Goal: Task Accomplishment & Management: Manage account settings

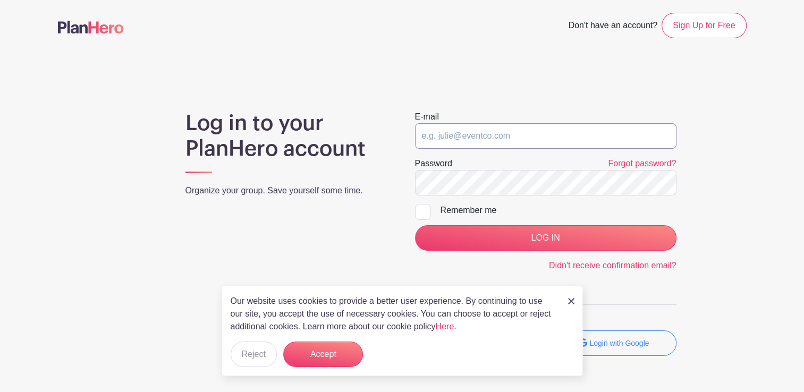
click at [419, 141] on input "email" at bounding box center [545, 136] width 261 height 26
paste input "[EMAIL_ADDRESS][DOMAIN_NAME]"
type input "[EMAIL_ADDRESS][DOMAIN_NAME]"
click at [415, 186] on input "LOG IN" at bounding box center [545, 238] width 261 height 26
click at [434, 146] on input "email" at bounding box center [545, 136] width 261 height 26
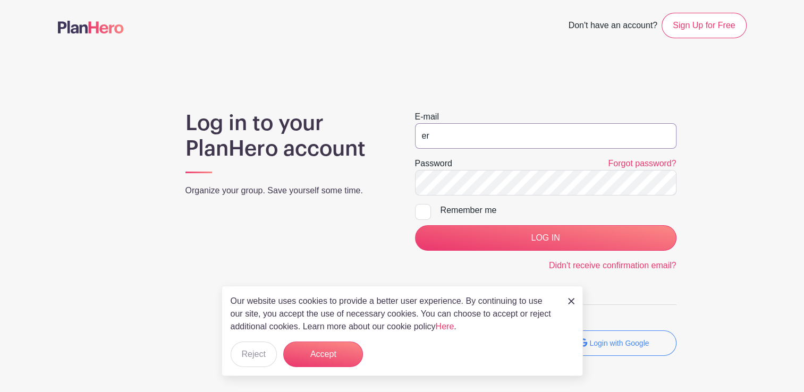
type input "e"
paste input "ergonomics-safe-patient-handling@med.umich.edu"
type input "ergonomics-safe-patient-handling@med.umich.edu"
click at [424, 202] on form "E-mail ergonomics-safe-patient-handling@med.umich.edu Password Forgot password?…" at bounding box center [545, 192] width 261 height 162
click at [419, 212] on div at bounding box center [423, 212] width 16 height 16
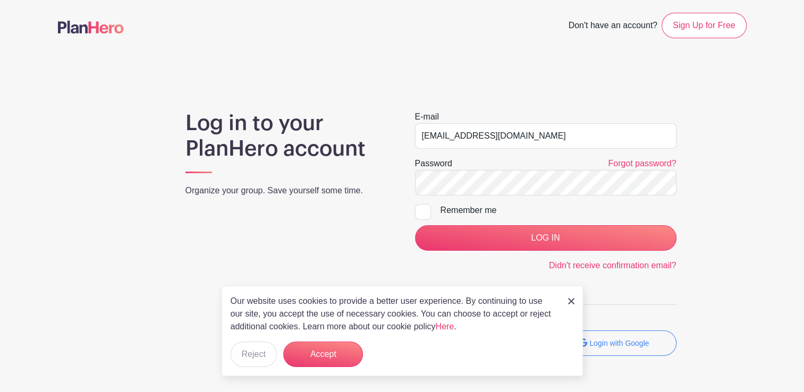
click at [419, 211] on input "Remember me" at bounding box center [418, 207] width 7 height 7
checkbox input "true"
click at [415, 225] on input "LOG IN" at bounding box center [545, 238] width 261 height 26
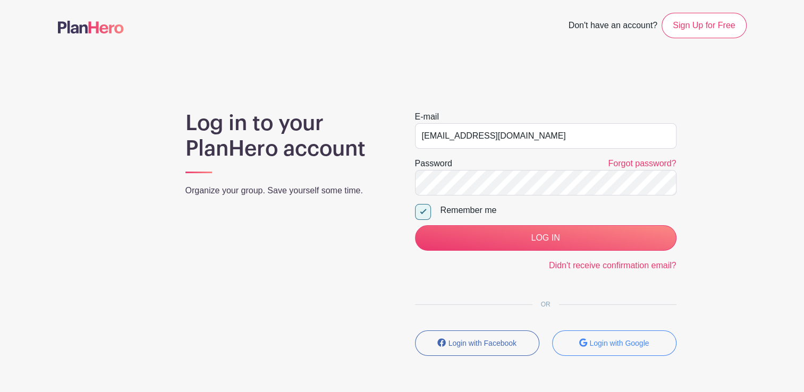
click at [422, 210] on div at bounding box center [423, 212] width 16 height 16
click at [422, 210] on input "Remember me" at bounding box center [418, 207] width 7 height 7
checkbox input "false"
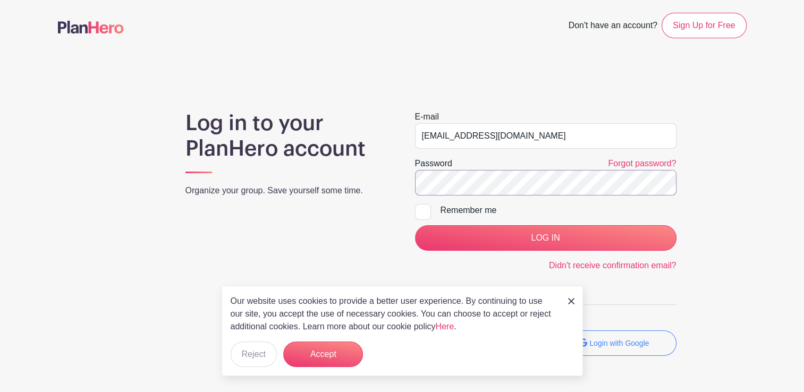
click at [415, 225] on input "LOG IN" at bounding box center [545, 238] width 261 height 26
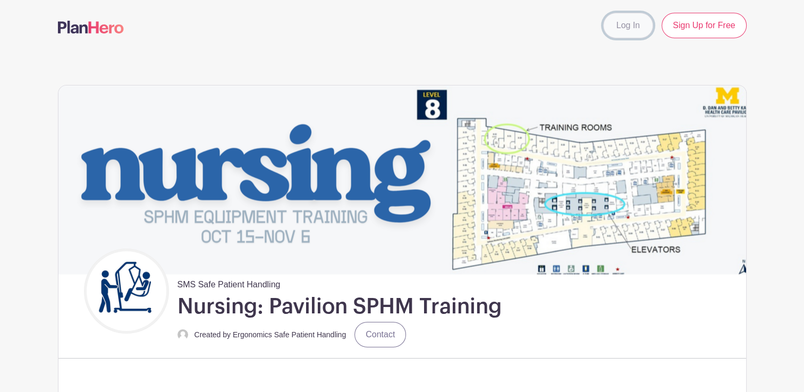
click at [634, 27] on link "Log In" at bounding box center [628, 26] width 50 height 26
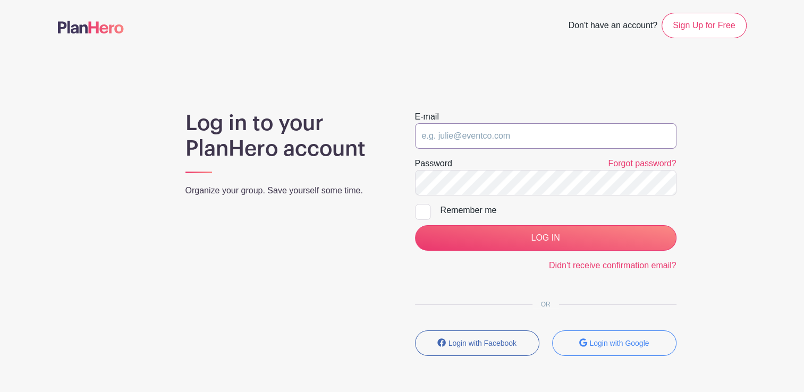
click at [527, 130] on input "email" at bounding box center [545, 136] width 261 height 26
paste input "ergonomics-safe-patient-handling@med.umich.edu"
type input "ergonomics-safe-patient-handling@med.umich.edu"
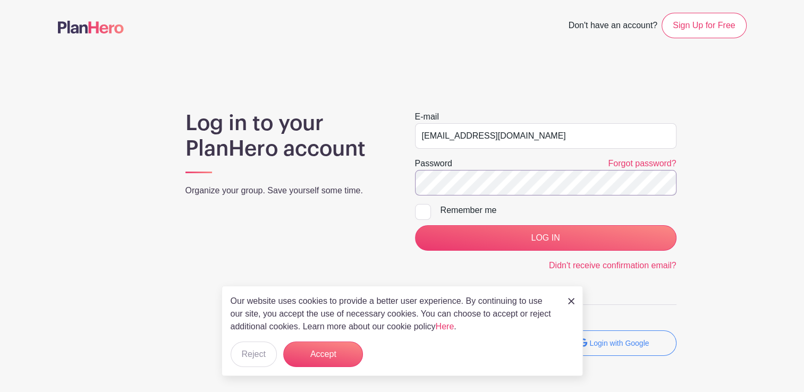
click at [415, 225] on input "LOG IN" at bounding box center [545, 238] width 261 height 26
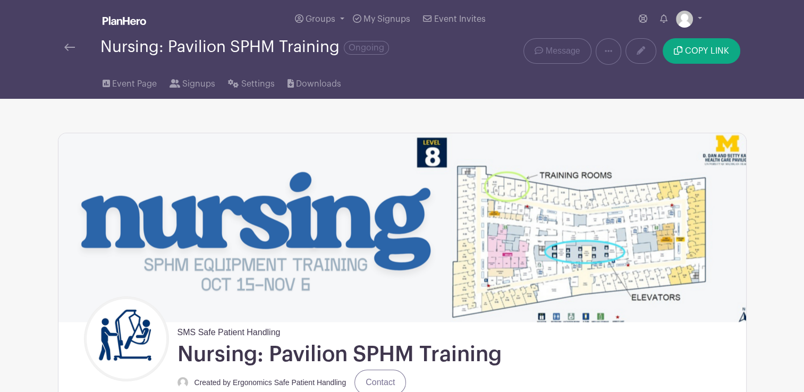
click at [69, 49] on img at bounding box center [69, 47] width 11 height 7
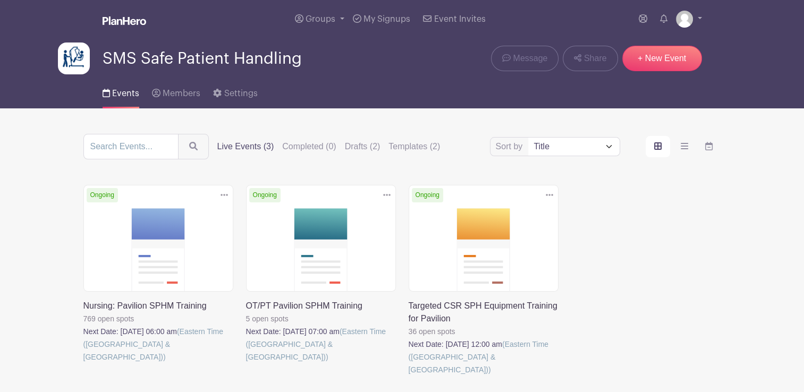
click at [246, 363] on link at bounding box center [246, 363] width 0 height 0
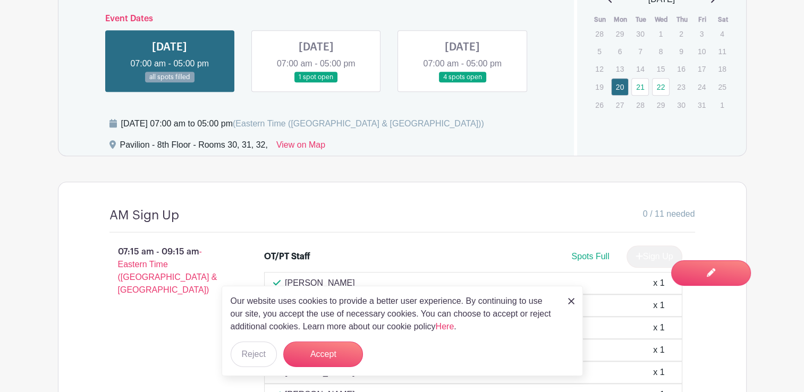
scroll to position [881, 0]
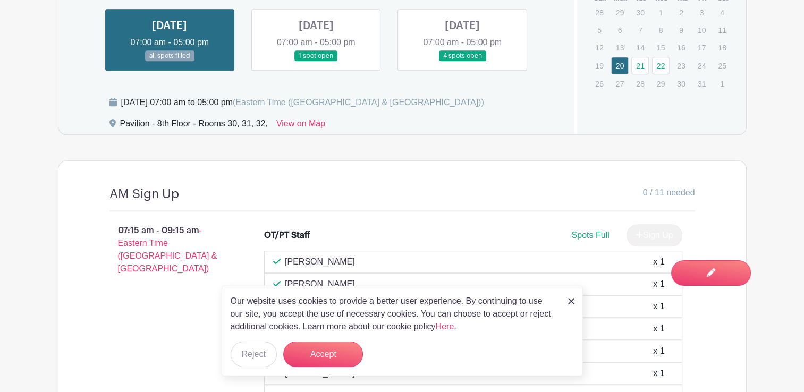
click at [576, 303] on div "Our website uses cookies to provide a better user experience. By continuing to …" at bounding box center [402, 331] width 361 height 90
click at [573, 302] on img at bounding box center [571, 301] width 6 height 6
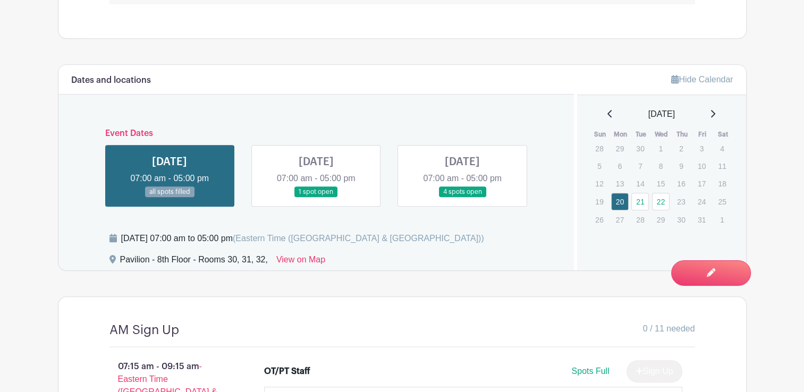
scroll to position [742, 0]
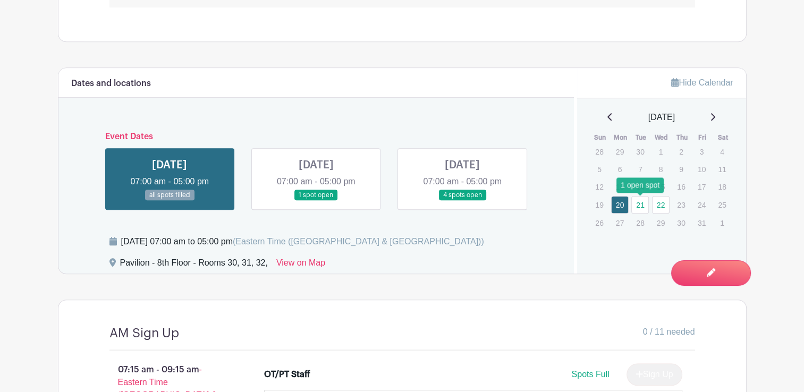
click at [639, 205] on link "21" at bounding box center [640, 205] width 18 height 18
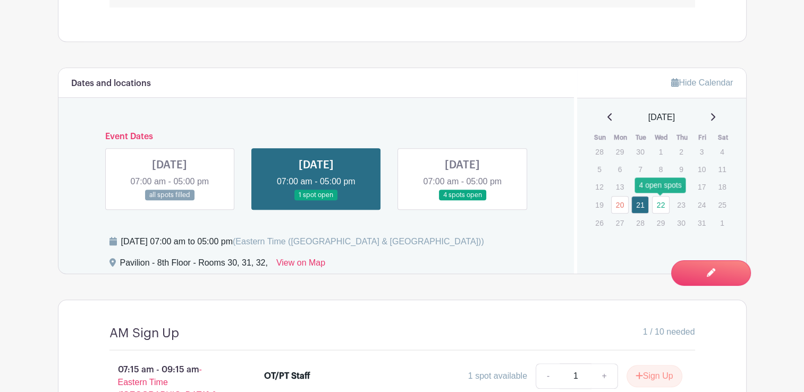
click at [662, 205] on link "22" at bounding box center [661, 205] width 18 height 18
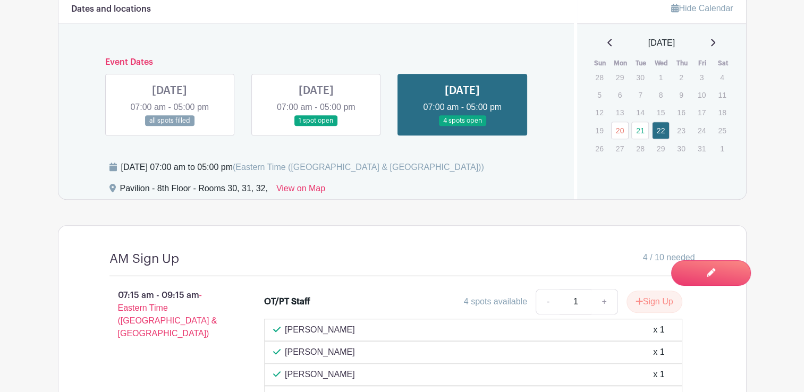
scroll to position [817, 0]
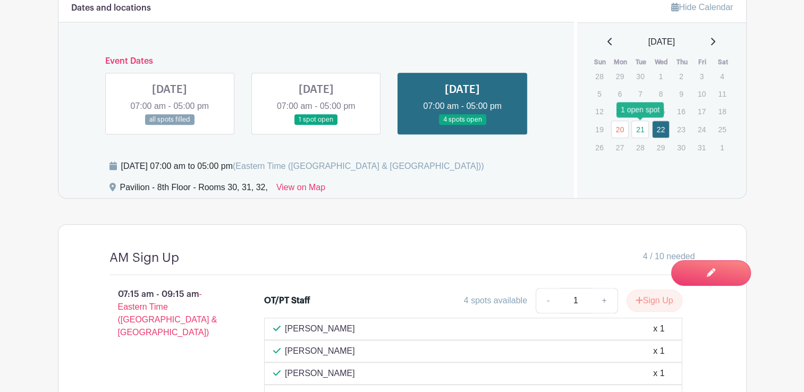
click at [641, 134] on link "21" at bounding box center [640, 130] width 18 height 18
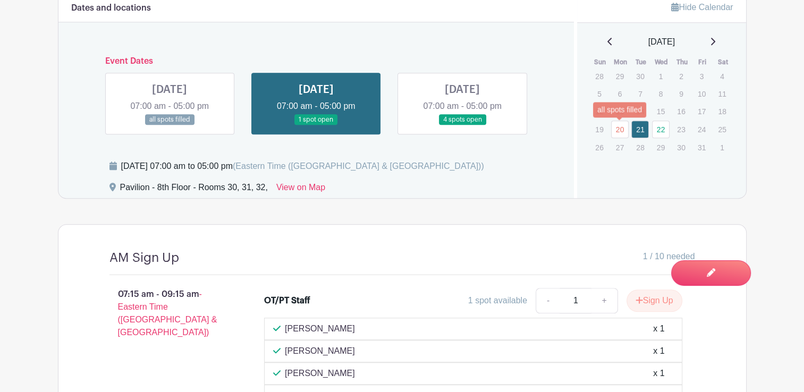
click at [621, 130] on link "20" at bounding box center [620, 130] width 18 height 18
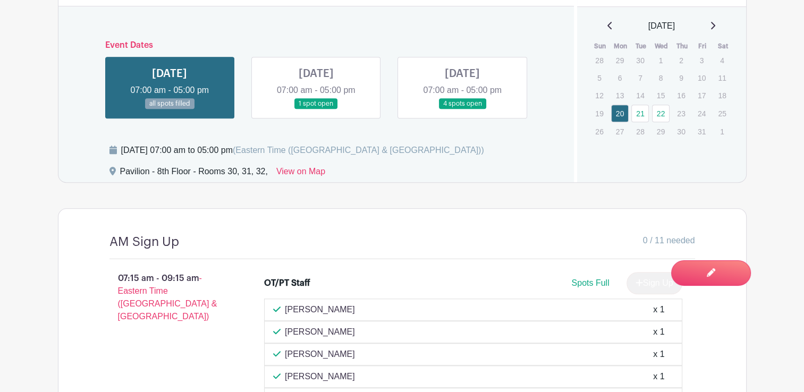
scroll to position [833, 0]
click at [316, 109] on link at bounding box center [316, 109] width 0 height 0
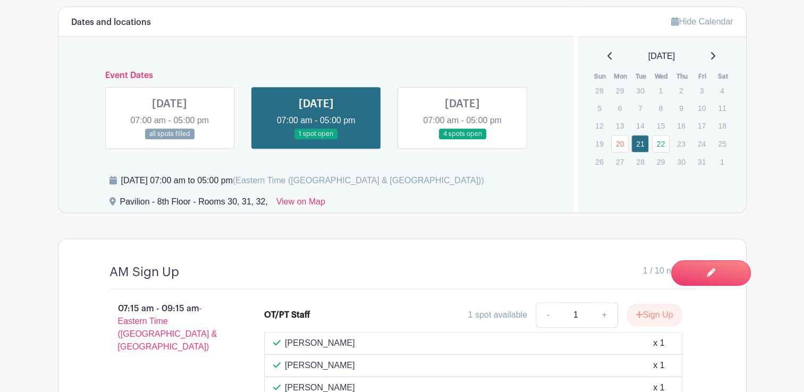
scroll to position [802, 0]
click at [170, 140] on link at bounding box center [170, 140] width 0 height 0
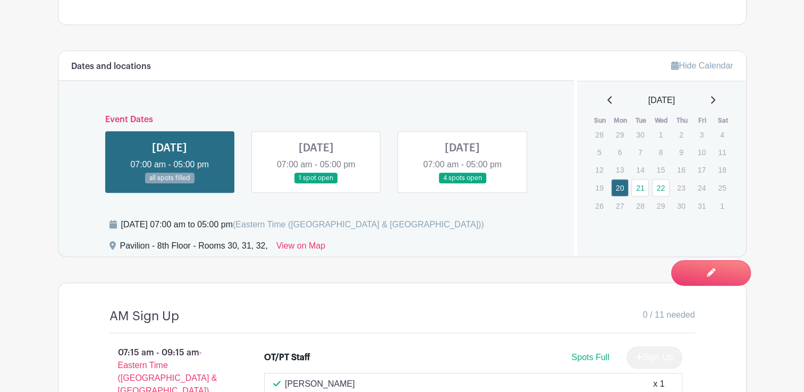
scroll to position [740, 0]
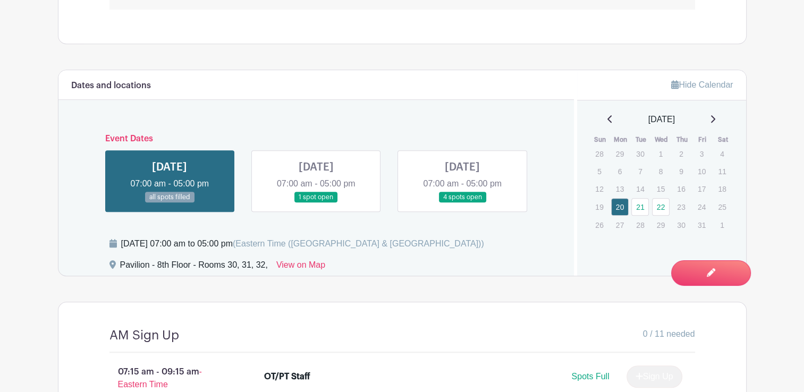
click at [316, 203] on link at bounding box center [316, 203] width 0 height 0
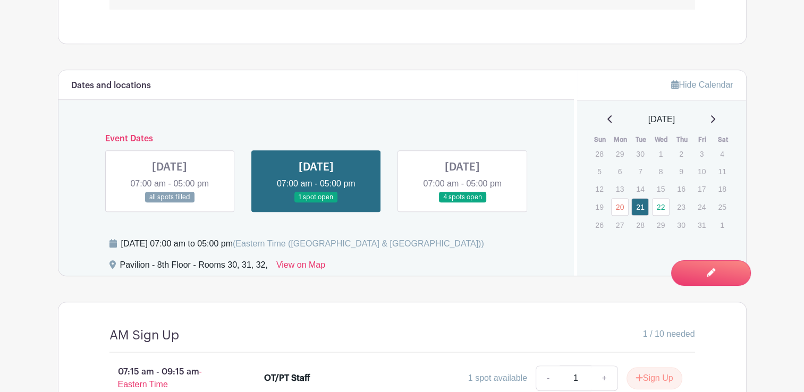
click at [462, 203] on link at bounding box center [462, 203] width 0 height 0
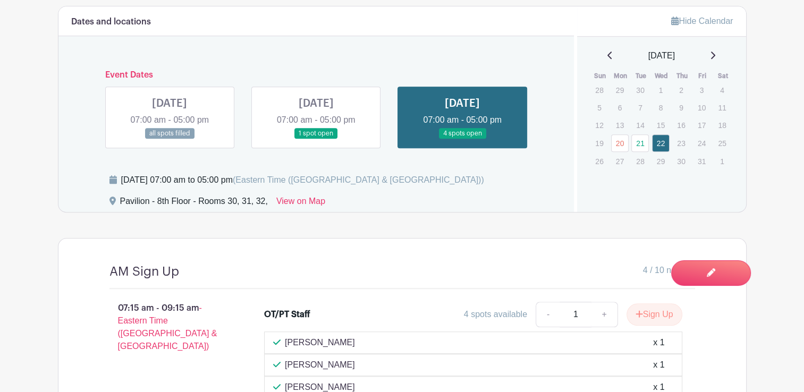
scroll to position [804, 0]
click at [170, 139] on link at bounding box center [170, 139] width 0 height 0
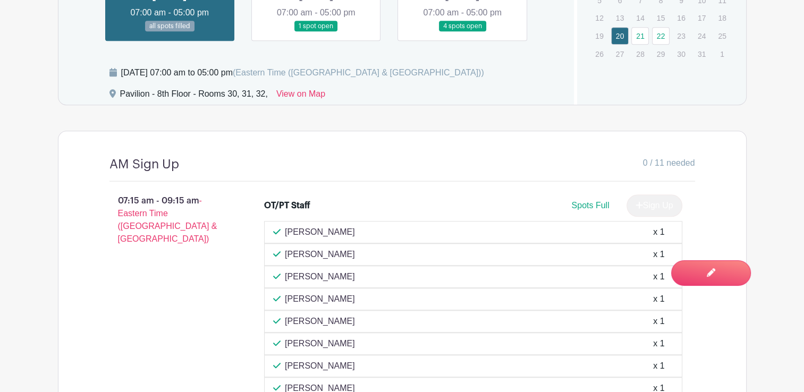
scroll to position [912, 0]
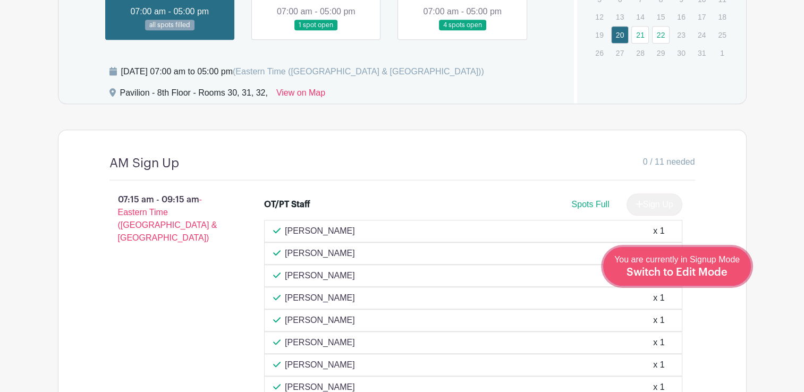
click at [711, 268] on span "Switch to Edit Mode" at bounding box center [677, 272] width 101 height 11
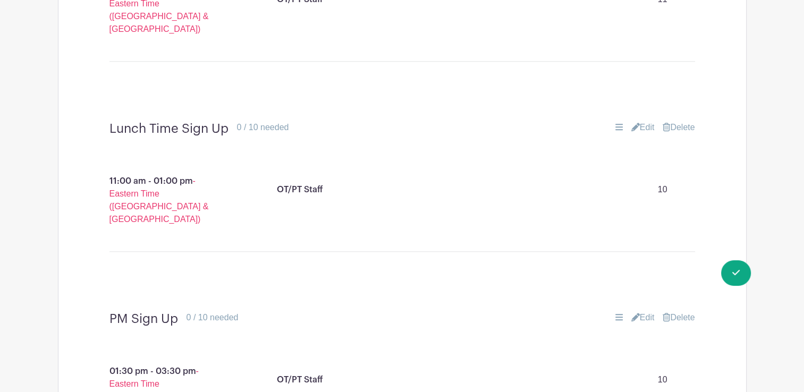
scroll to position [1149, 0]
click at [645, 122] on link "Edit" at bounding box center [642, 128] width 23 height 13
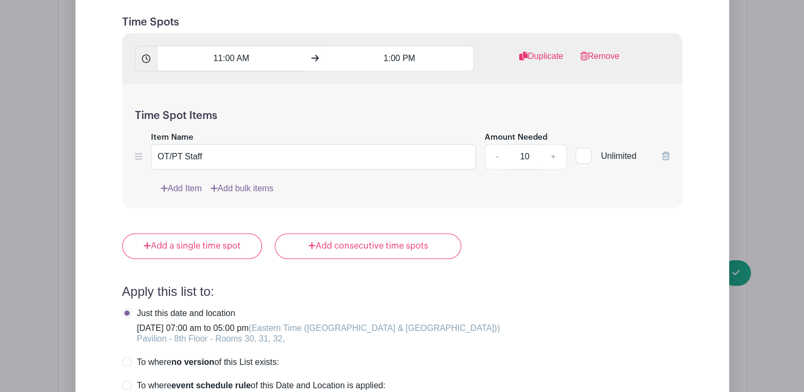
scroll to position [1458, 0]
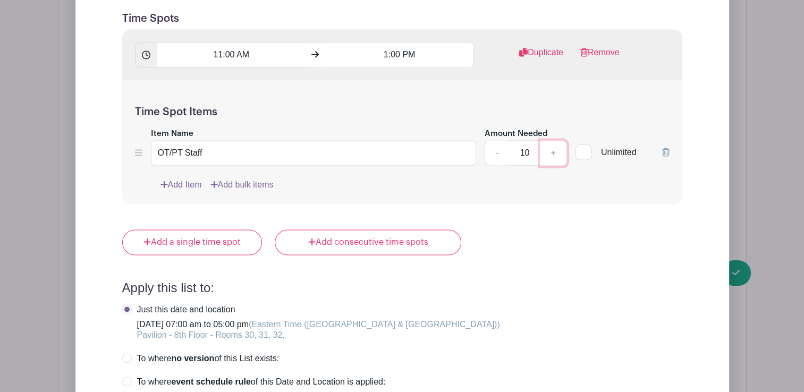
click at [551, 145] on link "+" at bounding box center [553, 153] width 27 height 26
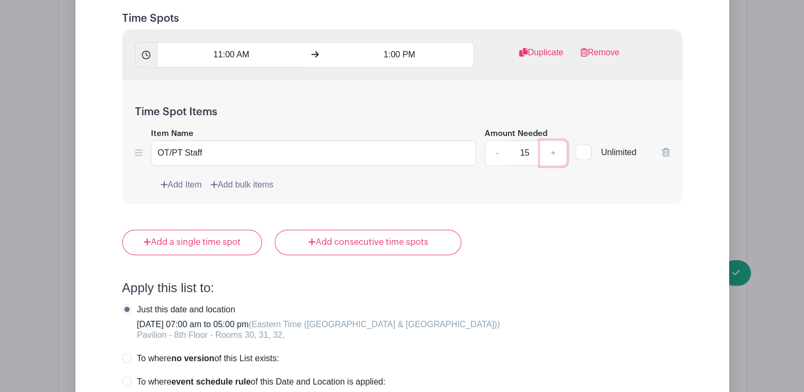
click at [551, 145] on link "+" at bounding box center [553, 153] width 27 height 26
click at [497, 141] on link "-" at bounding box center [497, 153] width 24 height 26
click at [549, 141] on link "+" at bounding box center [553, 153] width 27 height 26
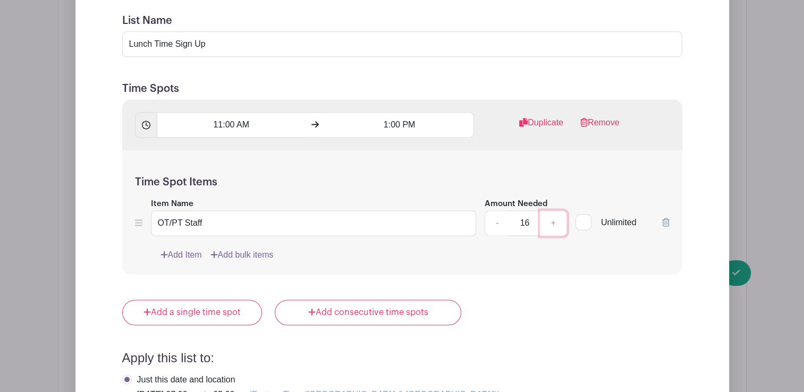
scroll to position [1386, 0]
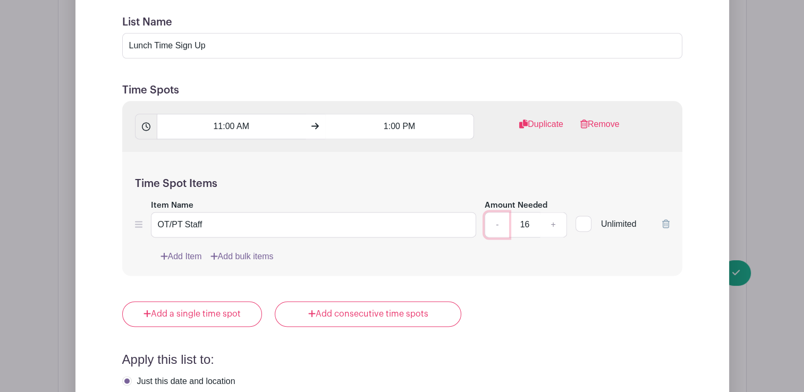
click at [500, 212] on link "-" at bounding box center [497, 225] width 24 height 26
type input "13"
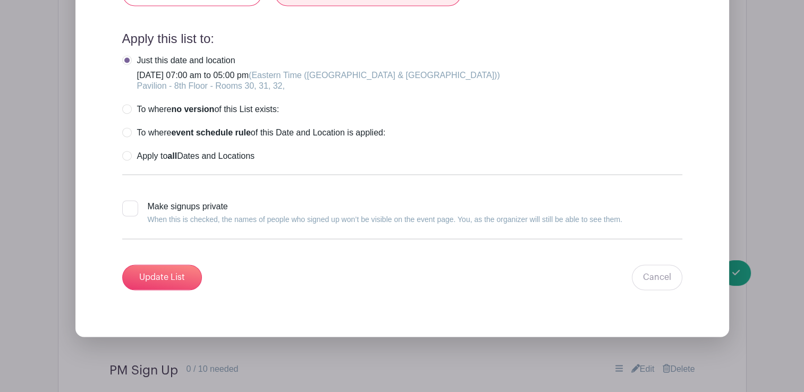
scroll to position [1706, 0]
click at [167, 265] on input "Update List" at bounding box center [162, 278] width 80 height 26
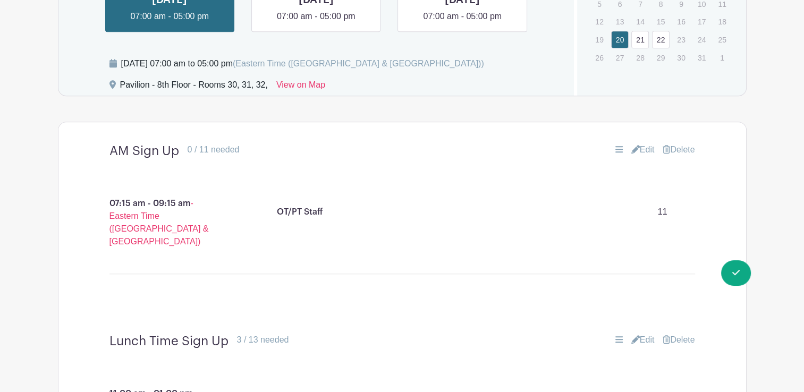
scroll to position [956, 0]
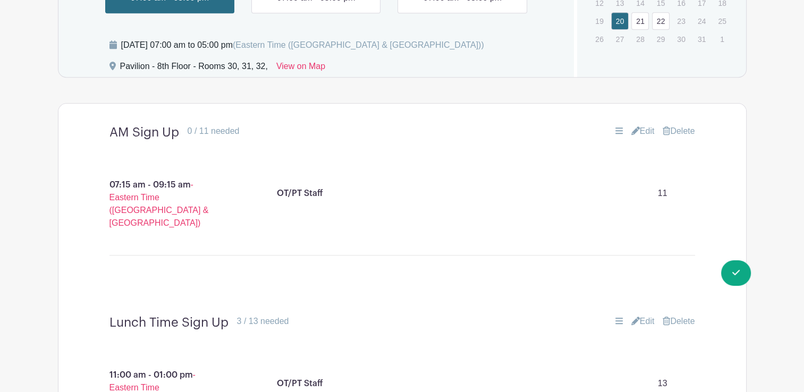
click at [644, 124] on div "AM Sign Up 0 / 11 needed Edit [GEOGRAPHIC_DATA]" at bounding box center [402, 132] width 637 height 32
click at [644, 125] on link "Edit" at bounding box center [642, 131] width 23 height 13
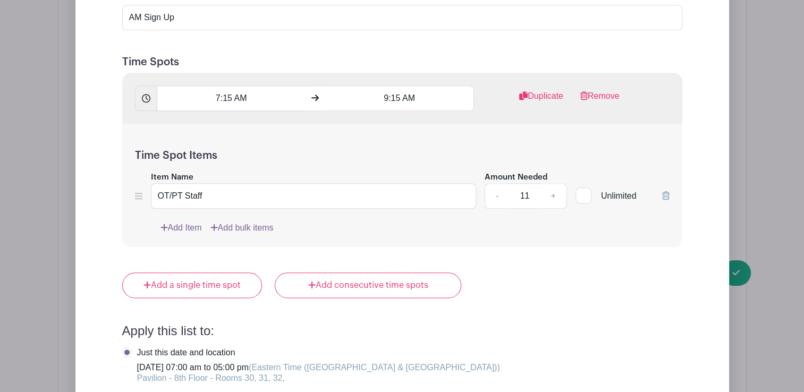
scroll to position [1228, 0]
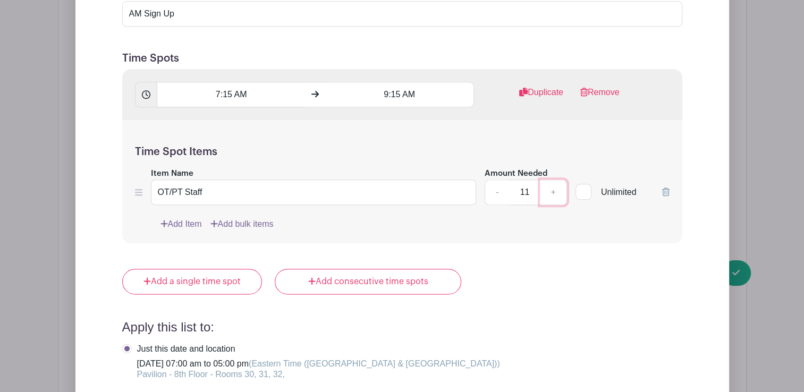
click at [553, 196] on link "+" at bounding box center [553, 193] width 27 height 26
type input "14"
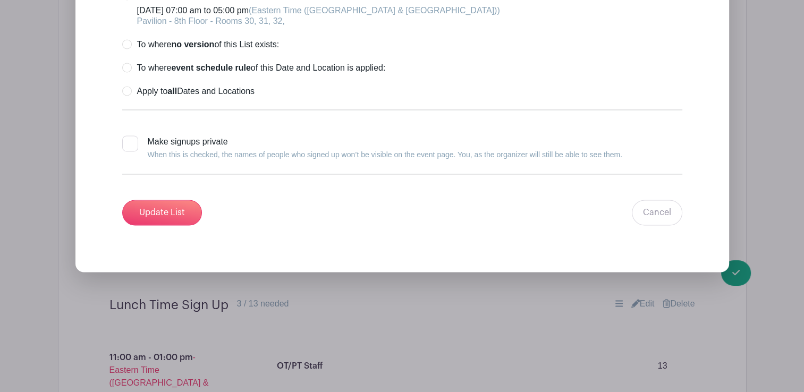
scroll to position [1592, 0]
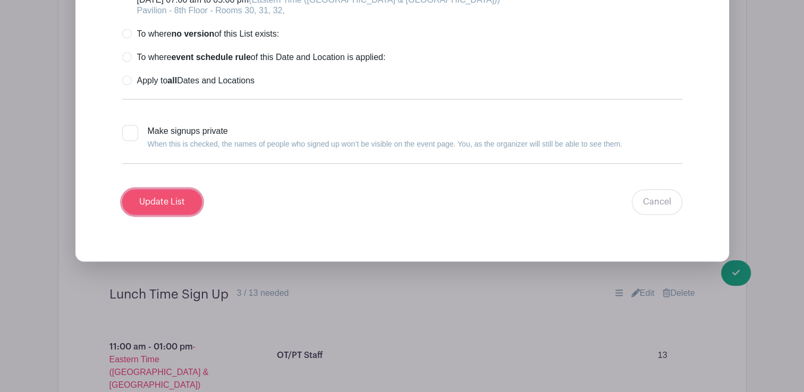
click at [162, 195] on input "Update List" at bounding box center [162, 202] width 80 height 26
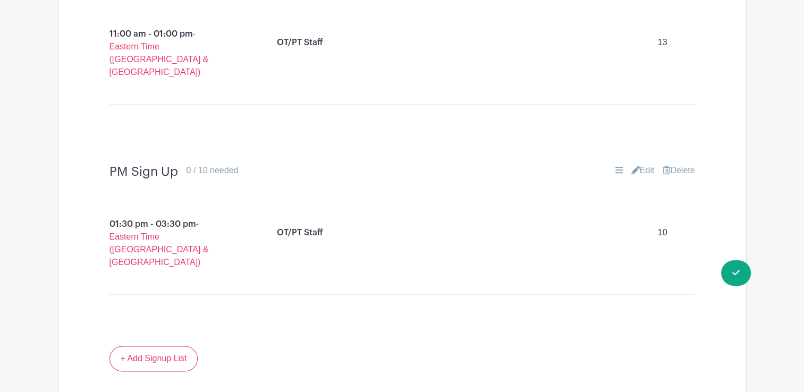
scroll to position [1297, 0]
click at [638, 165] on link "Edit" at bounding box center [642, 171] width 23 height 13
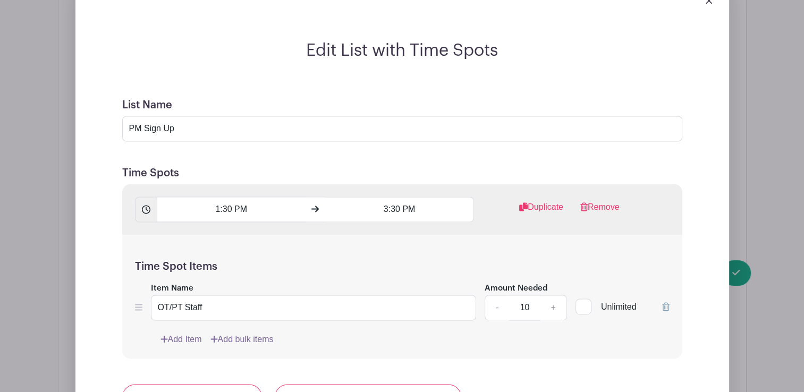
scroll to position [1494, 0]
click at [556, 294] on link "+" at bounding box center [553, 307] width 27 height 26
type input "13"
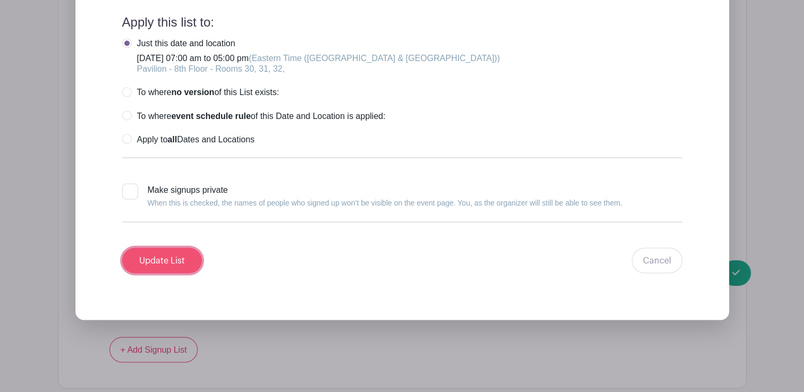
click at [162, 248] on input "Update List" at bounding box center [162, 261] width 80 height 26
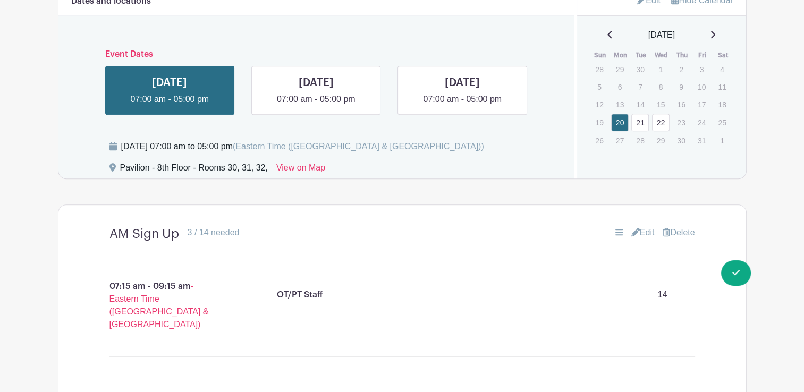
scroll to position [854, 0]
click at [641, 129] on link "21" at bounding box center [640, 123] width 18 height 18
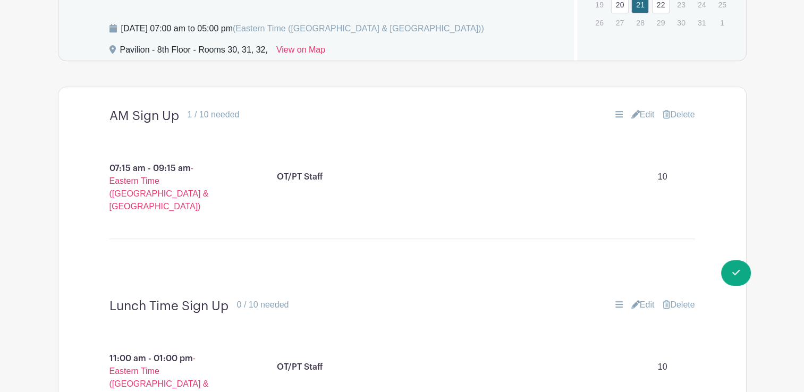
scroll to position [973, 0]
click at [641, 112] on link "Edit" at bounding box center [642, 114] width 23 height 13
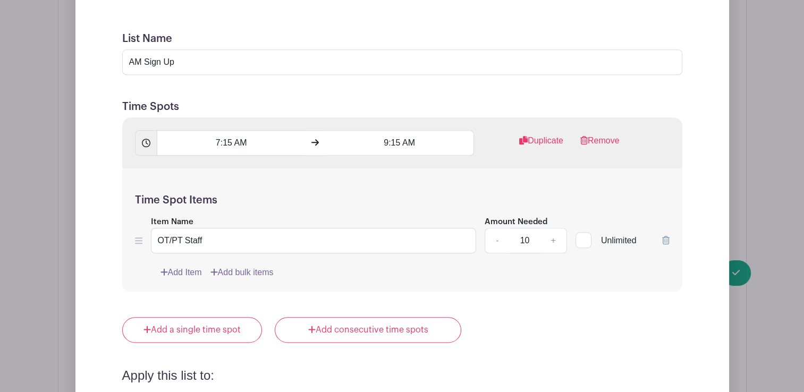
scroll to position [1181, 0]
click at [549, 241] on link "+" at bounding box center [553, 239] width 27 height 26
type input "13"
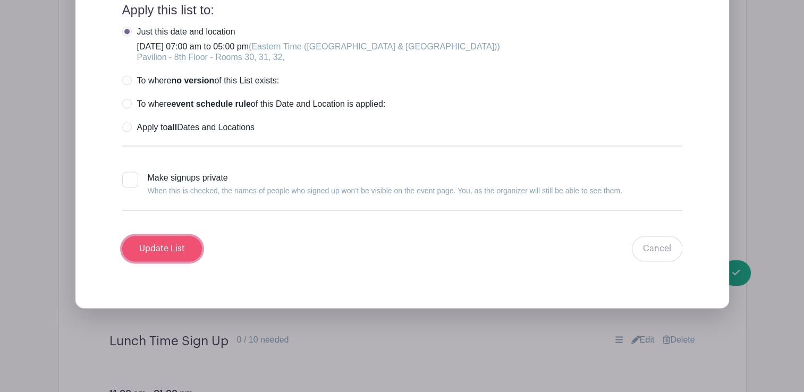
click at [159, 250] on input "Update List" at bounding box center [162, 249] width 80 height 26
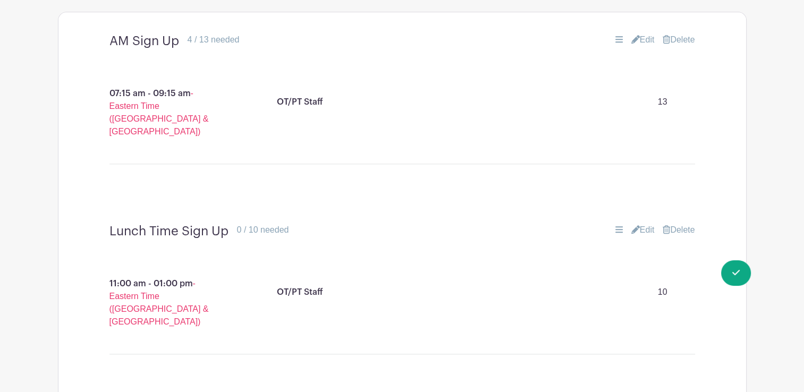
scroll to position [1047, 0]
click at [632, 224] on link "Edit" at bounding box center [642, 230] width 23 height 13
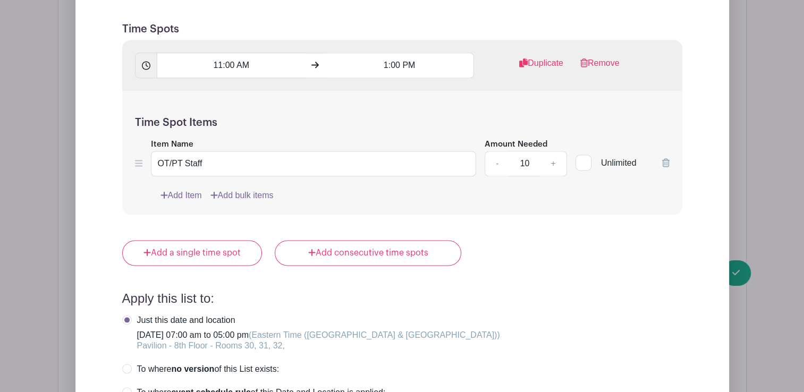
scroll to position [1492, 0]
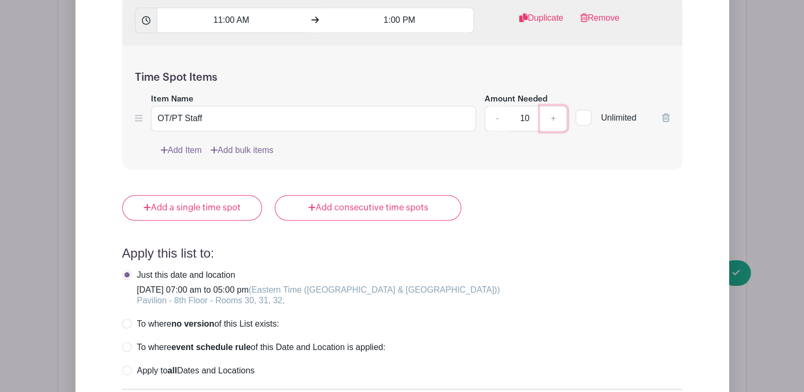
click at [552, 111] on link "+" at bounding box center [553, 119] width 27 height 26
type input "13"
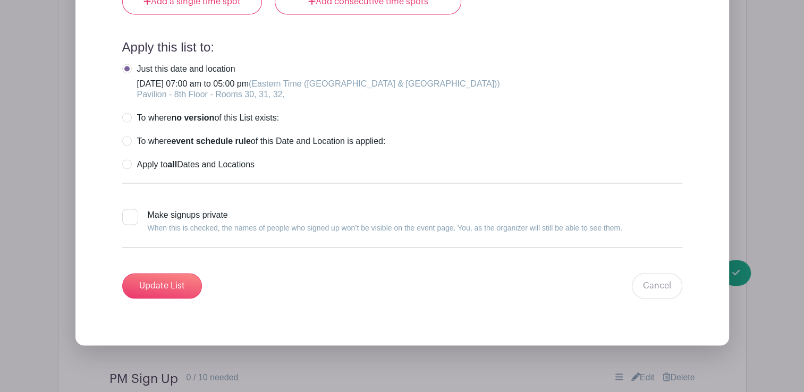
scroll to position [1714, 0]
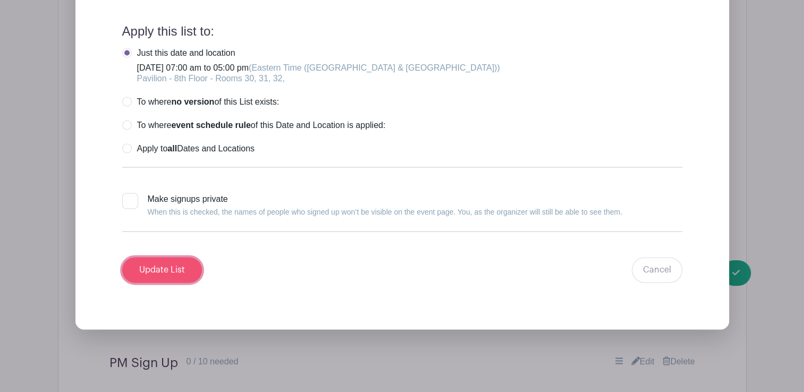
click at [146, 263] on input "Update List" at bounding box center [162, 270] width 80 height 26
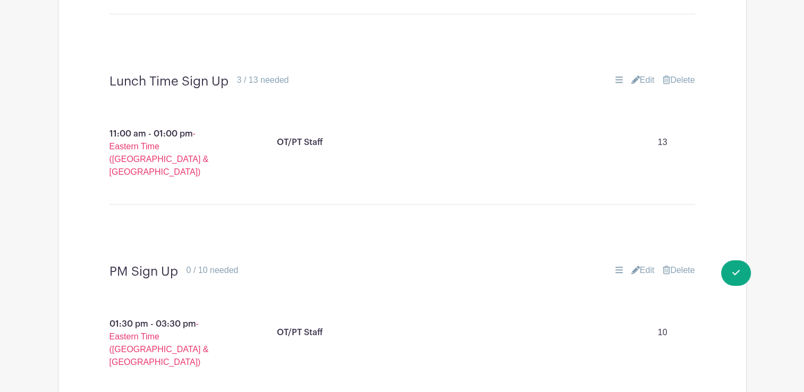
scroll to position [1195, 0]
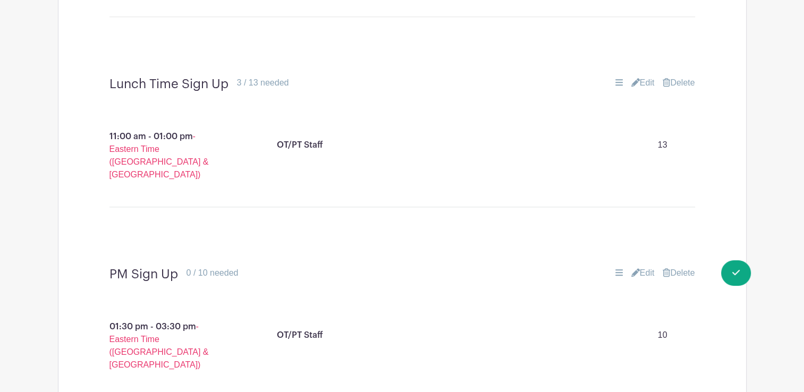
click at [631, 268] on icon at bounding box center [635, 272] width 9 height 9
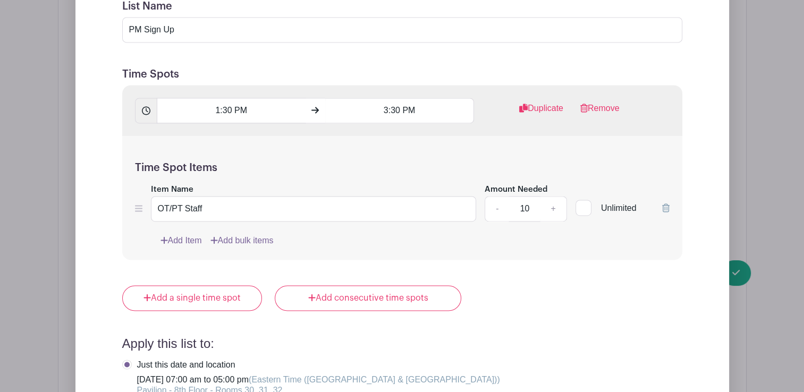
scroll to position [1595, 0]
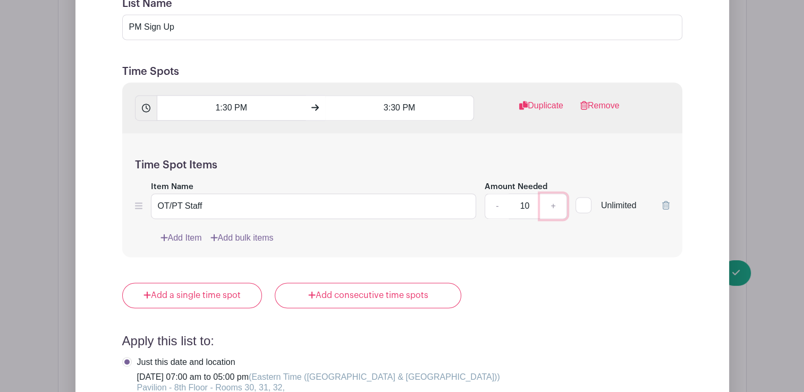
click at [556, 193] on link "+" at bounding box center [553, 206] width 27 height 26
type input "13"
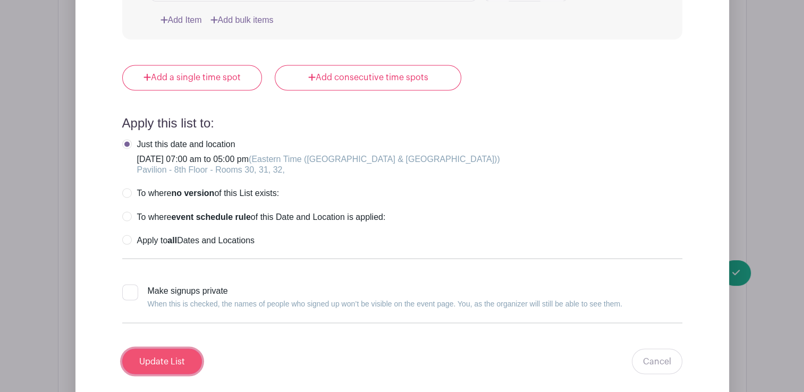
click at [177, 349] on input "Update List" at bounding box center [162, 362] width 80 height 26
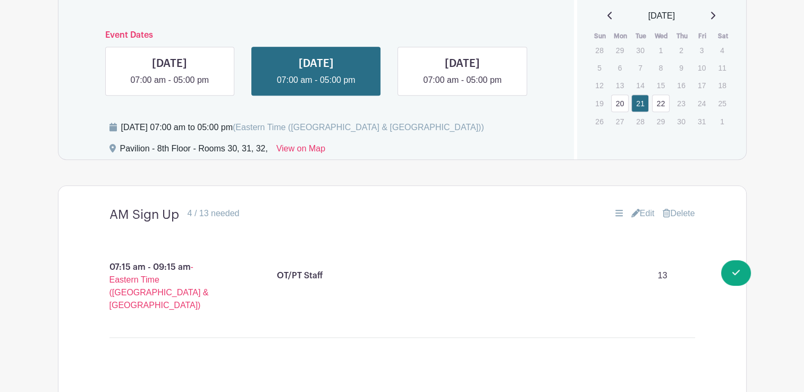
scroll to position [874, 0]
click at [659, 104] on link "22" at bounding box center [661, 104] width 18 height 18
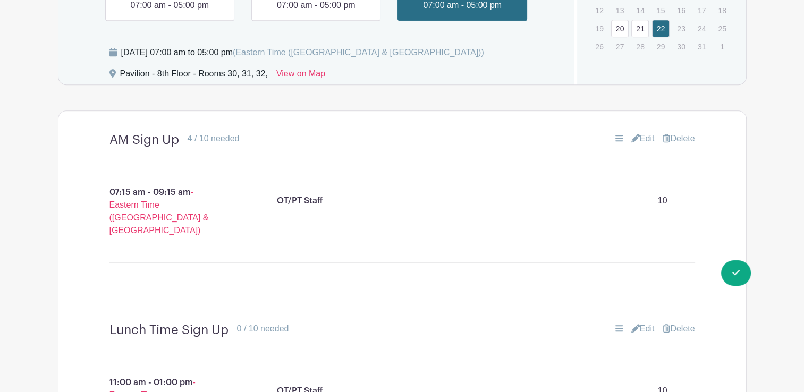
scroll to position [948, 0]
click at [634, 139] on icon at bounding box center [635, 138] width 9 height 9
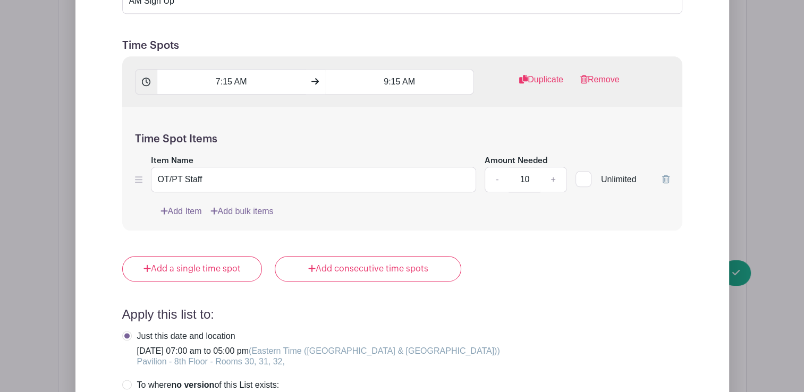
scroll to position [1241, 0]
click at [553, 179] on link "+" at bounding box center [553, 179] width 27 height 26
type input "13"
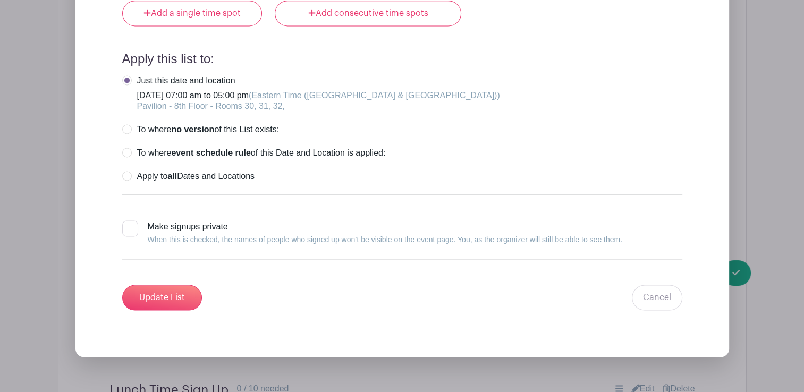
scroll to position [1523, 0]
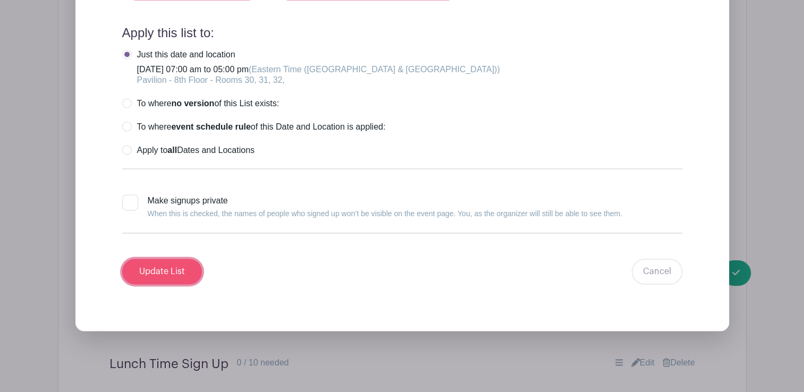
click at [159, 271] on input "Update List" at bounding box center [162, 272] width 80 height 26
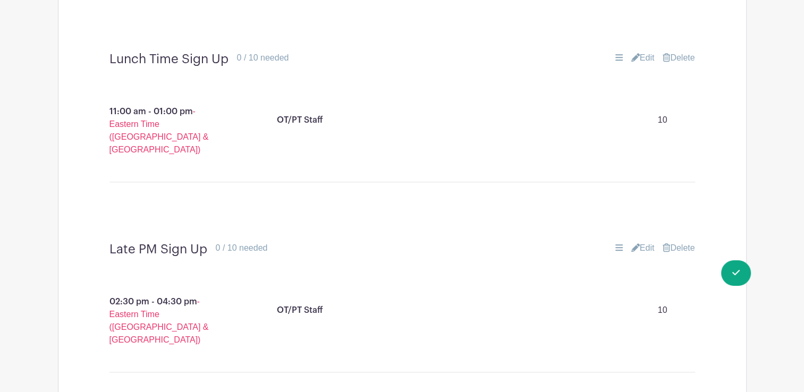
scroll to position [1206, 0]
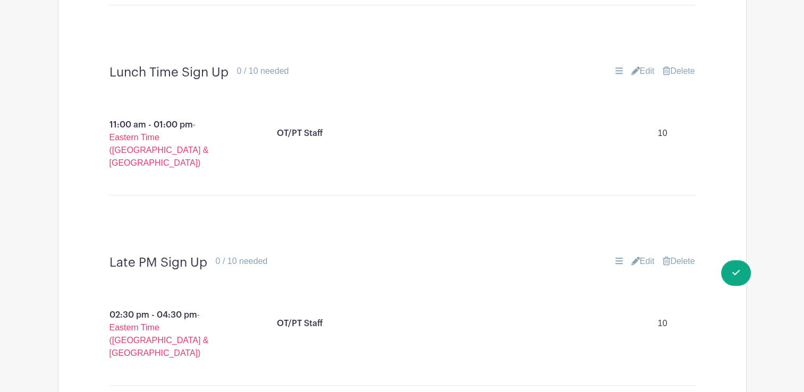
click at [633, 66] on icon at bounding box center [635, 70] width 9 height 9
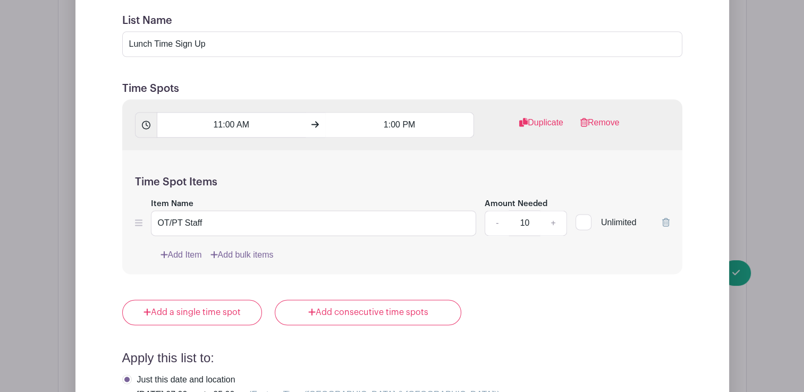
scroll to position [1434, 0]
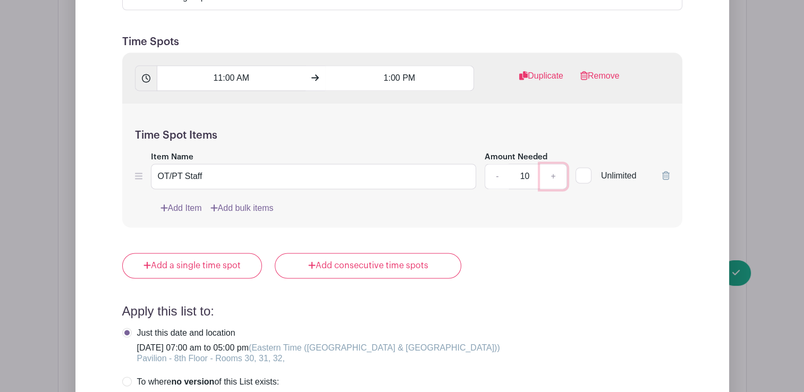
click at [551, 168] on link "+" at bounding box center [553, 177] width 27 height 26
type input "13"
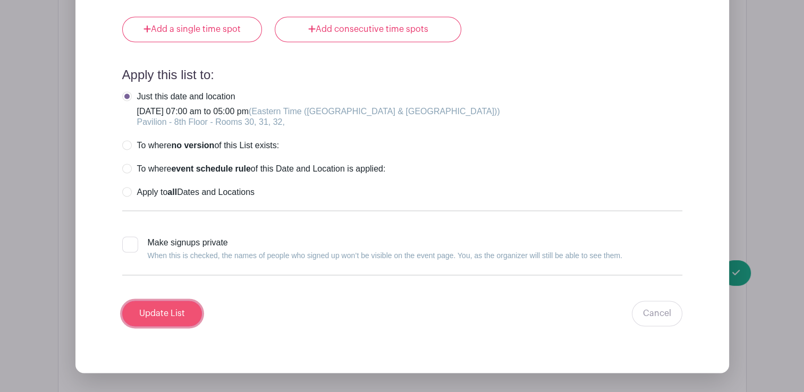
click at [165, 301] on input "Update List" at bounding box center [162, 314] width 80 height 26
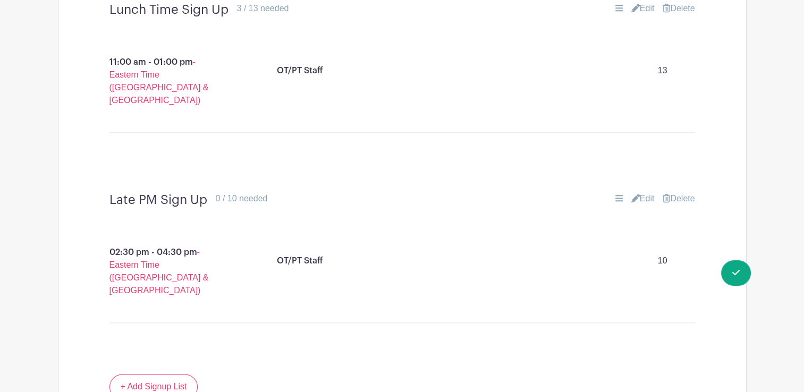
scroll to position [1267, 0]
click at [632, 186] on div "Late PM Sign Up 0 / 10 needed Edit [GEOGRAPHIC_DATA]" at bounding box center [402, 202] width 637 height 32
click at [633, 196] on icon at bounding box center [635, 200] width 9 height 9
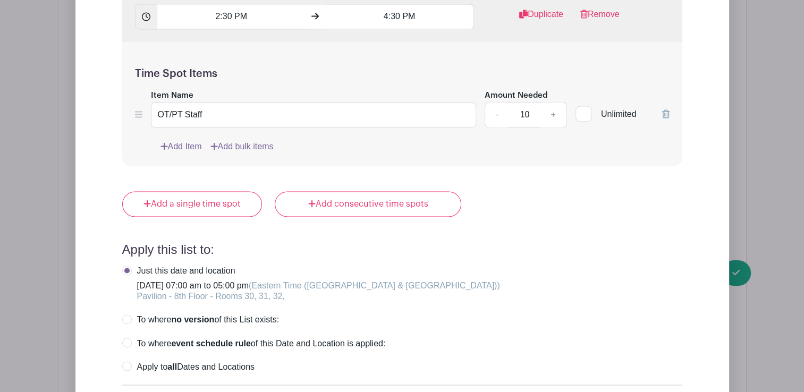
scroll to position [1688, 0]
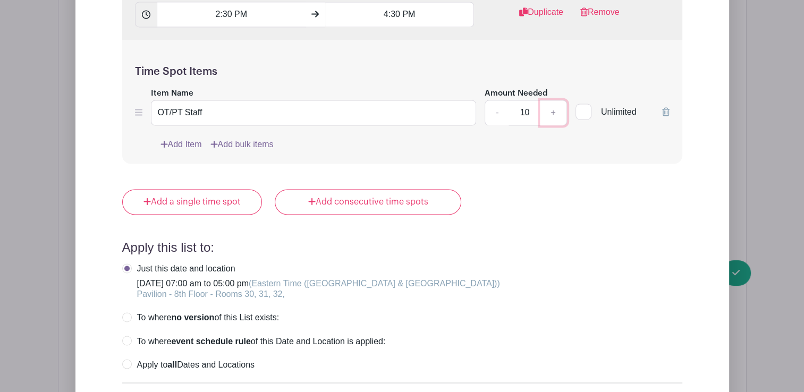
click at [553, 100] on link "+" at bounding box center [553, 113] width 27 height 26
type input "13"
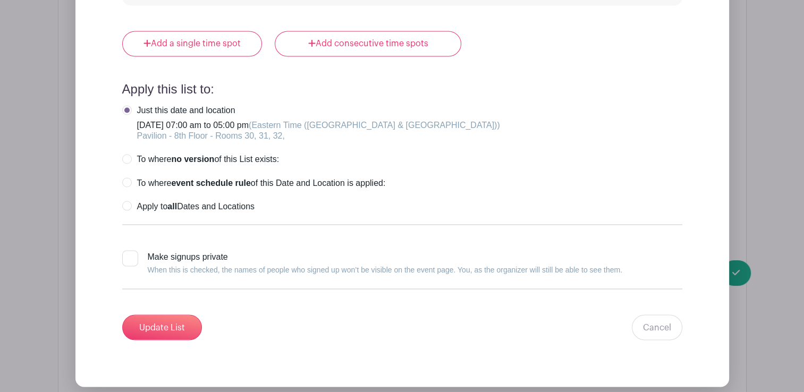
scroll to position [1854, 0]
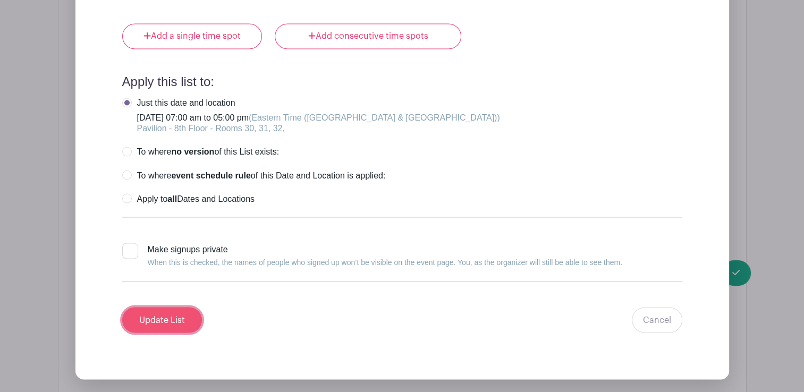
click at [182, 307] on input "Update List" at bounding box center [162, 320] width 80 height 26
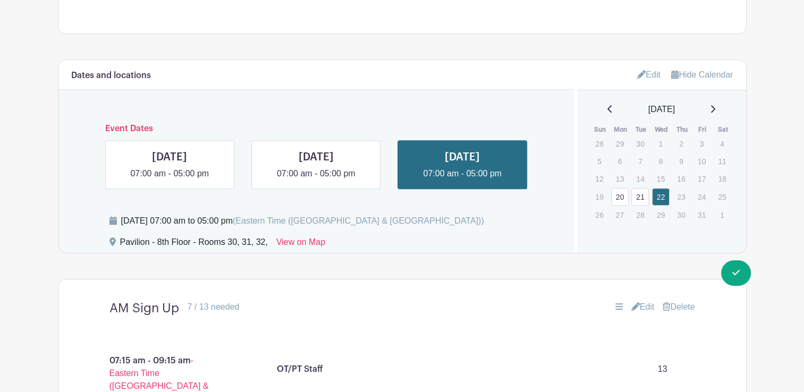
scroll to position [783, 0]
